Goal: Task Accomplishment & Management: Manage account settings

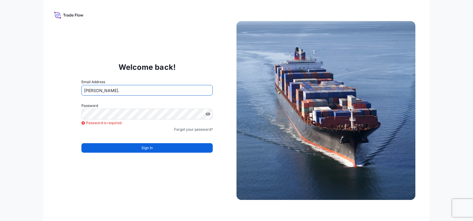
type input "[PERSON_NAME][EMAIL_ADDRESS][PERSON_NAME][DOMAIN_NAME]"
click at [138, 146] on button "Sign In" at bounding box center [146, 147] width 131 height 9
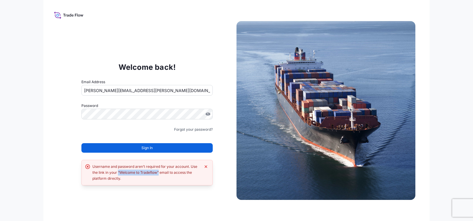
drag, startPoint x: 118, startPoint y: 172, endPoint x: 158, endPoint y: 170, distance: 40.5
click at [158, 170] on div "Username and password aren’t required for your account. Use the link in your “W…" at bounding box center [146, 173] width 108 height 18
drag, startPoint x: 118, startPoint y: 172, endPoint x: 159, endPoint y: 171, distance: 40.7
click at [159, 171] on div "Username and password aren’t required for your account. Use the link in your “W…" at bounding box center [146, 173] width 108 height 18
copy div "“Welcome to Tradeflow”"
